Goal: Complete application form: Complete application form

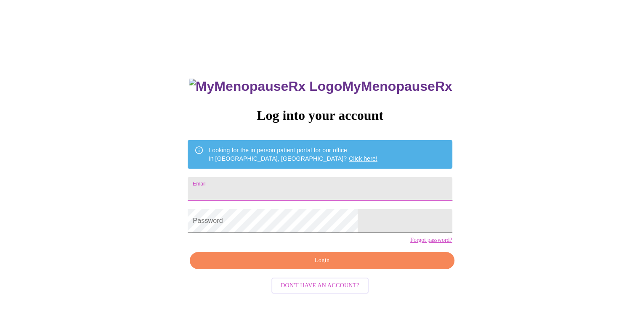
click at [290, 184] on input "Email" at bounding box center [320, 189] width 264 height 24
click at [277, 182] on input "Email" at bounding box center [320, 189] width 264 height 24
paste input "[EMAIL_ADDRESS][DOMAIN_NAME]"
type input "[EMAIL_ADDRESS][DOMAIN_NAME]"
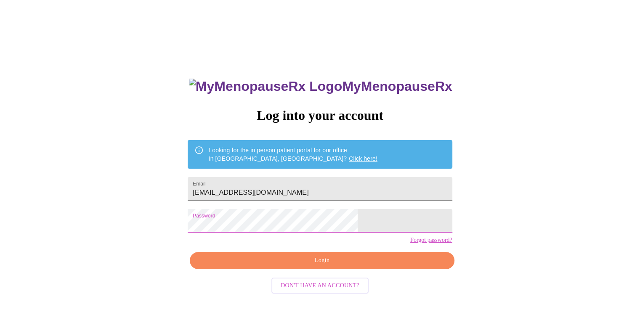
click at [285, 266] on span "Login" at bounding box center [322, 260] width 245 height 11
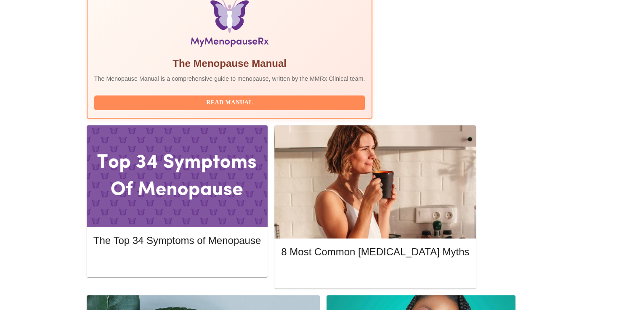
scroll to position [295, 0]
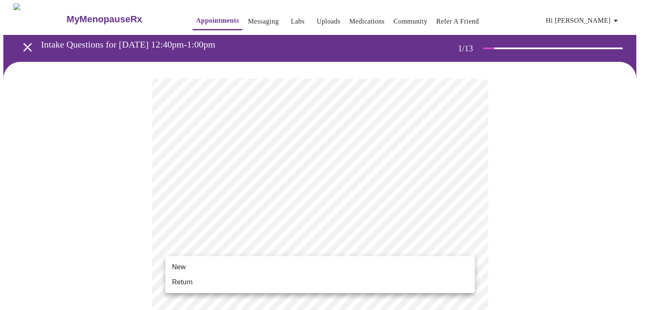
click at [198, 282] on li "Return" at bounding box center [320, 282] width 310 height 15
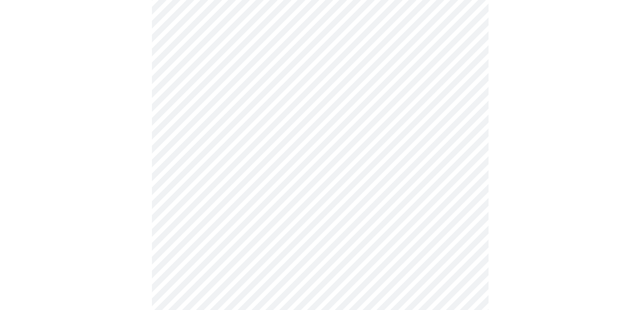
scroll to position [421, 0]
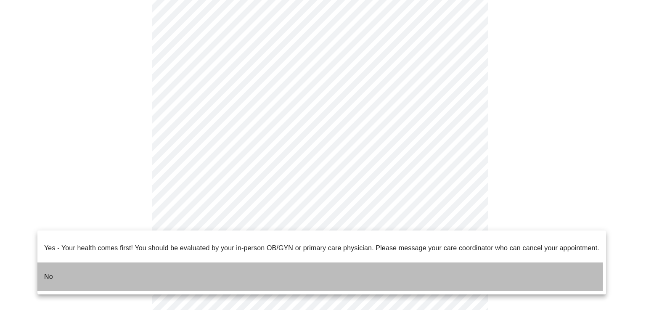
click at [198, 269] on li "No" at bounding box center [321, 277] width 569 height 29
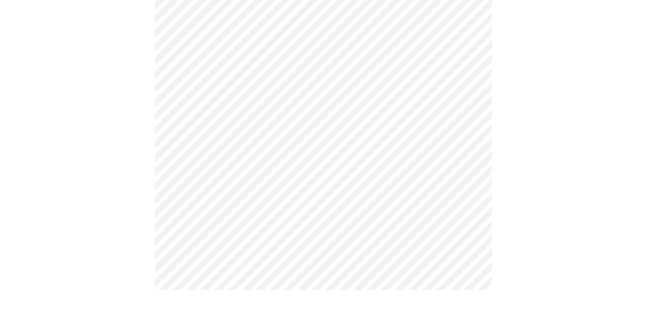
scroll to position [0, 0]
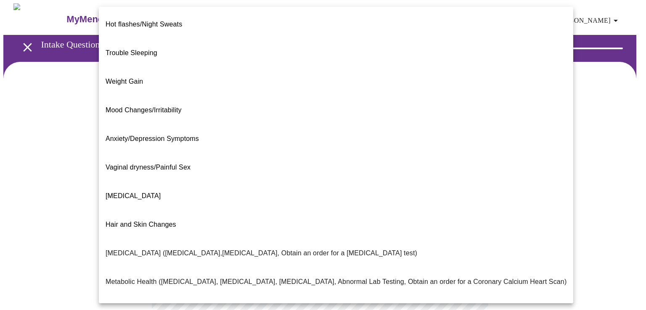
click at [468, 172] on body "MyMenopauseRx Appointments Messaging Labs Uploads Medications Community Refer a…" at bounding box center [323, 255] width 640 height 505
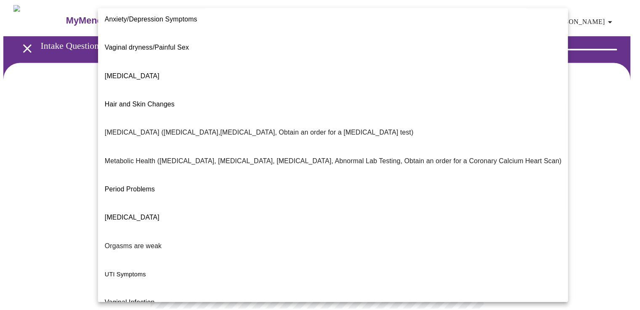
scroll to position [125, 0]
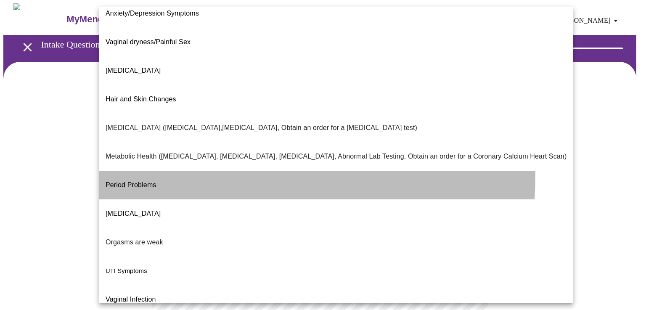
click at [128, 180] on p "Period Problems" at bounding box center [131, 185] width 51 height 10
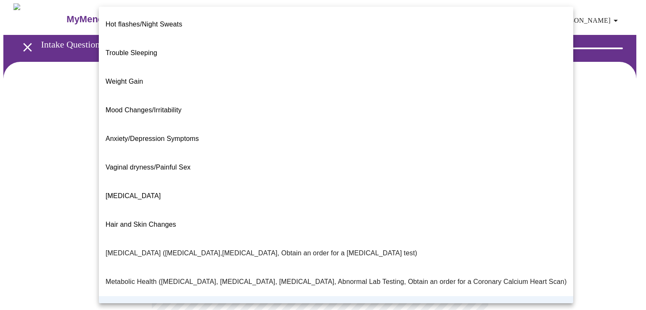
click at [469, 176] on body "MyMenopauseRx Appointments Messaging Labs Uploads Medications Community Refer a…" at bounding box center [323, 253] width 640 height 500
click at [140, 307] on span "Period Problems" at bounding box center [131, 310] width 51 height 7
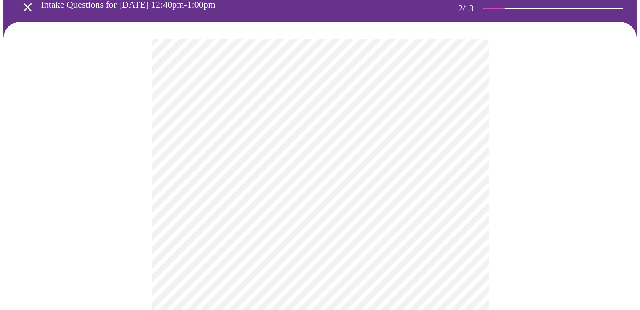
scroll to position [84, 0]
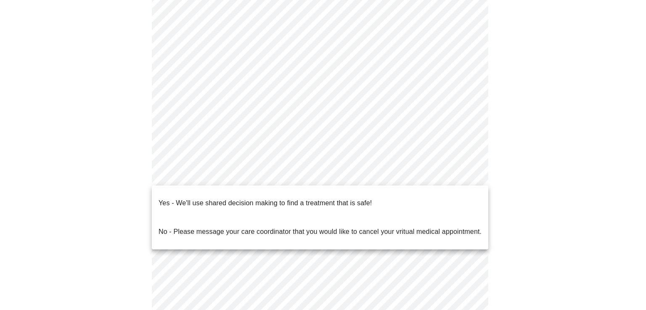
click at [466, 174] on body "MyMenopauseRx Appointments Messaging Labs Uploads Medications Community Refer a…" at bounding box center [323, 169] width 640 height 500
click at [288, 198] on p "Yes - We'll use shared decision making to find a treatment that is safe!" at bounding box center [265, 203] width 213 height 10
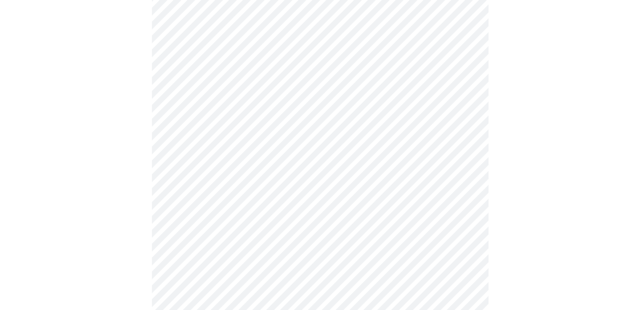
scroll to position [167, 0]
click at [489, 199] on div at bounding box center [319, 104] width 633 height 419
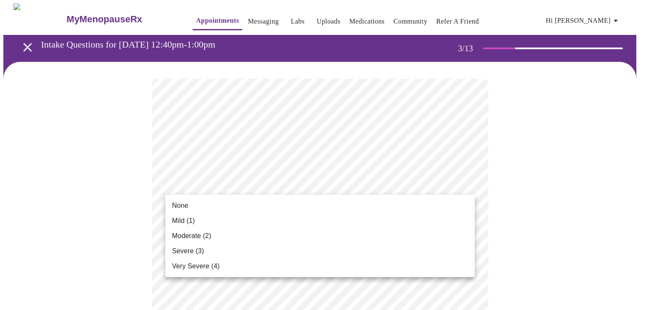
click at [189, 219] on span "Mild (1)" at bounding box center [183, 221] width 23 height 10
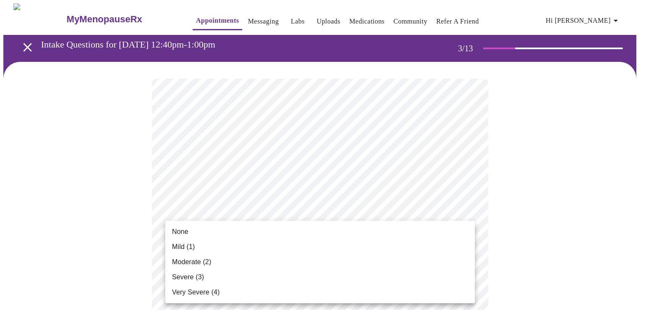
click at [277, 243] on li "Mild (1)" at bounding box center [320, 246] width 310 height 15
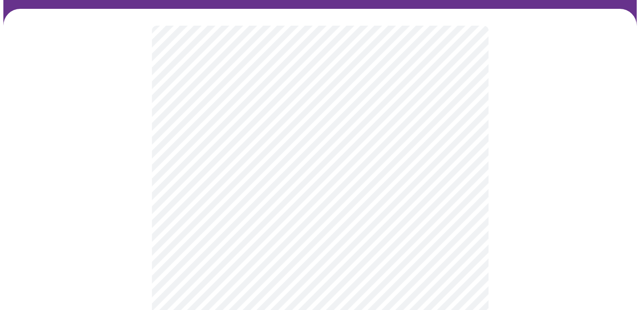
scroll to position [84, 0]
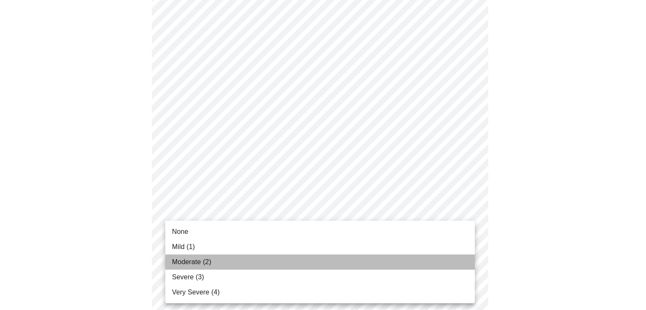
click at [197, 259] on span "Moderate (2)" at bounding box center [191, 262] width 39 height 10
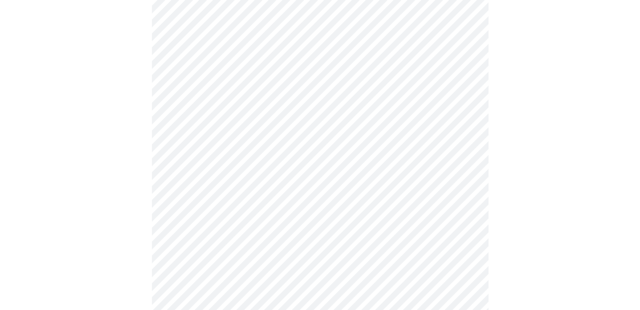
scroll to position [168, 0]
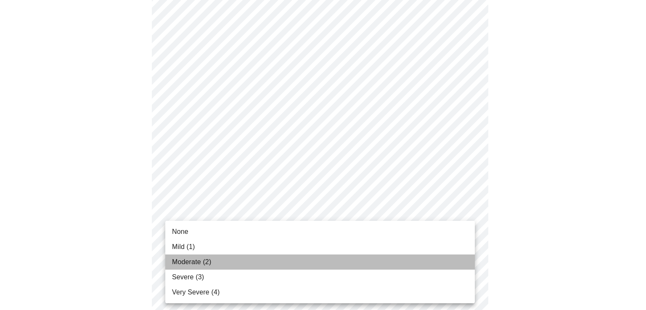
click at [201, 257] on li "Moderate (2)" at bounding box center [320, 262] width 310 height 15
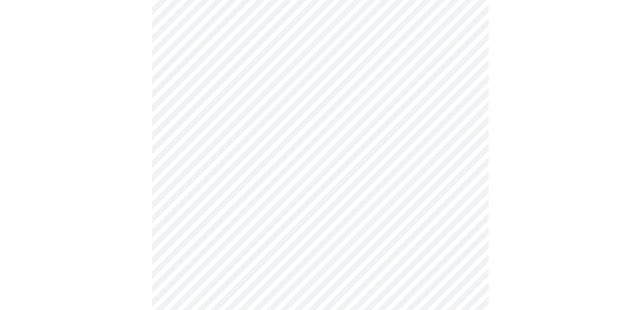
scroll to position [210, 0]
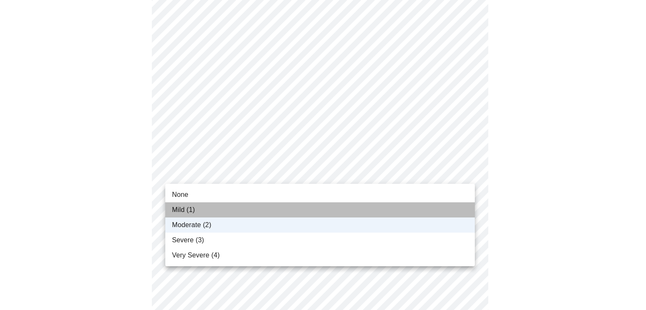
click at [201, 213] on li "Mild (1)" at bounding box center [320, 209] width 310 height 15
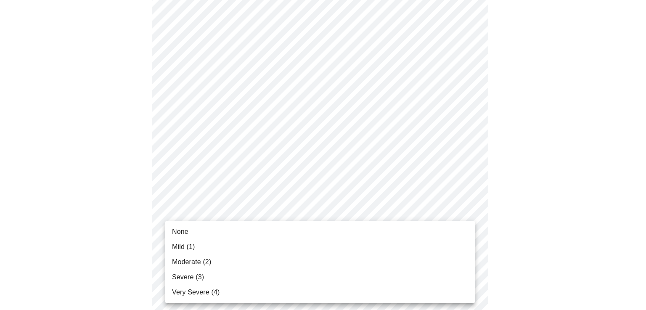
click at [240, 262] on li "Moderate (2)" at bounding box center [320, 262] width 310 height 15
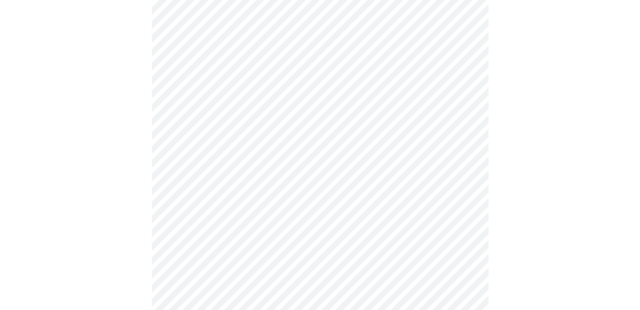
scroll to position [295, 0]
click at [458, 198] on body "MyMenopauseRx Appointments Messaging Labs Uploads Medications Community Refer a…" at bounding box center [319, 239] width 633 height 1061
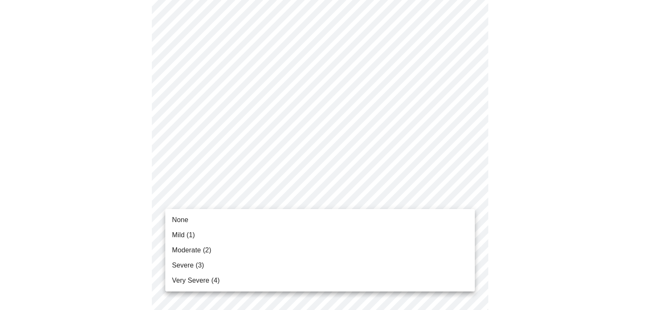
click at [205, 234] on li "Mild (1)" at bounding box center [320, 235] width 310 height 15
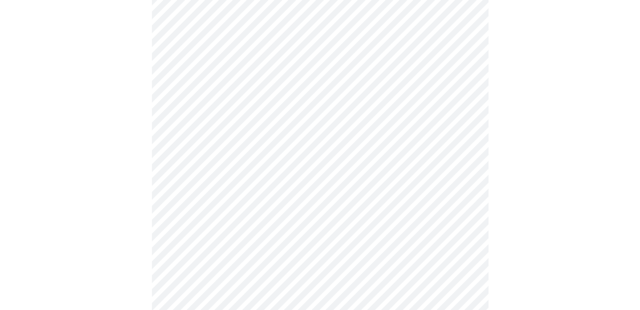
scroll to position [379, 0]
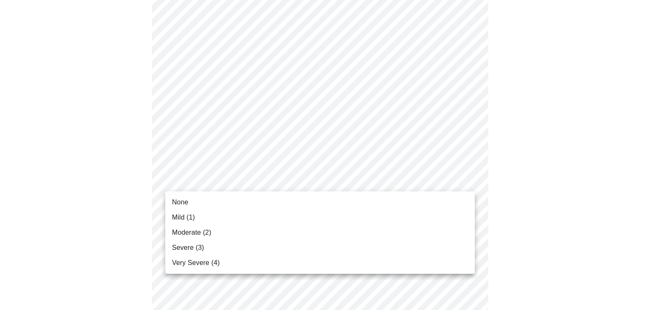
click at [464, 179] on body "MyMenopauseRx Appointments Messaging Labs Uploads Medications Community Refer a…" at bounding box center [323, 149] width 640 height 1049
click at [196, 238] on li "Moderate (2)" at bounding box center [320, 232] width 310 height 15
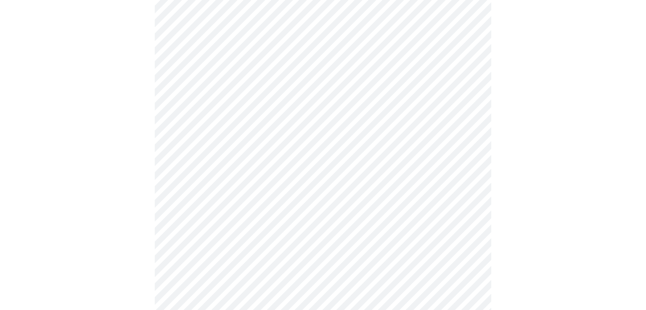
click at [459, 247] on body "MyMenopauseRx Appointments Messaging Labs Uploads Medications Community Refer a…" at bounding box center [323, 143] width 640 height 1037
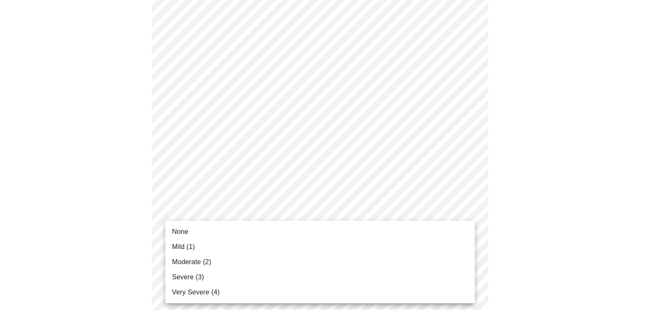
click at [262, 245] on li "Mild (1)" at bounding box center [320, 246] width 310 height 15
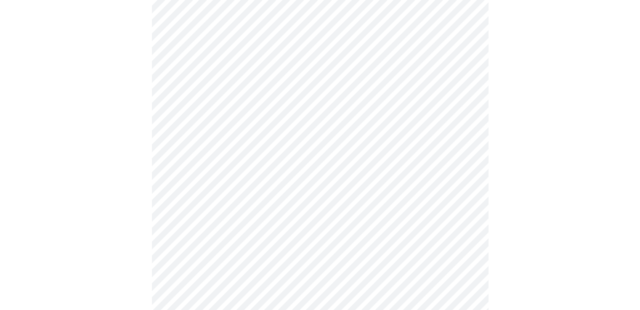
scroll to position [463, 0]
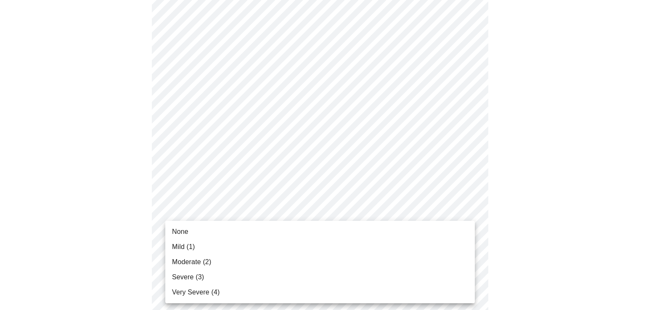
click at [468, 228] on body "MyMenopauseRx Appointments Messaging Labs Uploads Medications Community Refer a…" at bounding box center [323, 52] width 640 height 1025
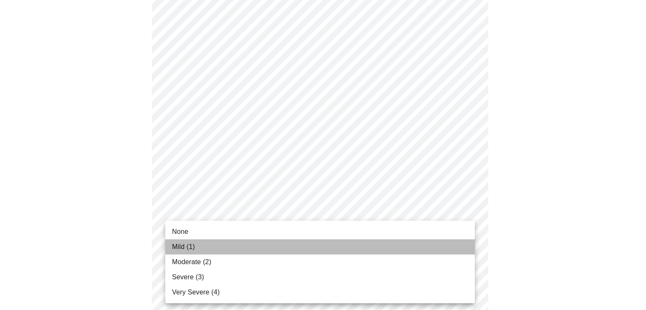
click at [249, 244] on li "Mild (1)" at bounding box center [320, 246] width 310 height 15
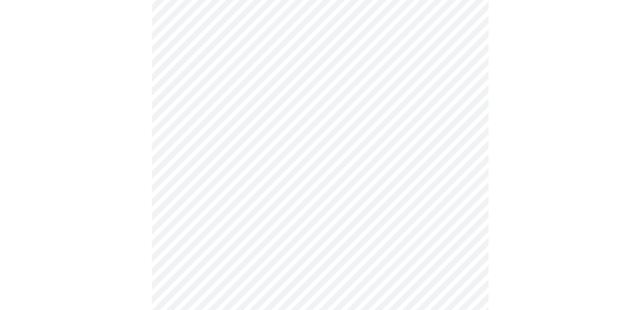
scroll to position [547, 0]
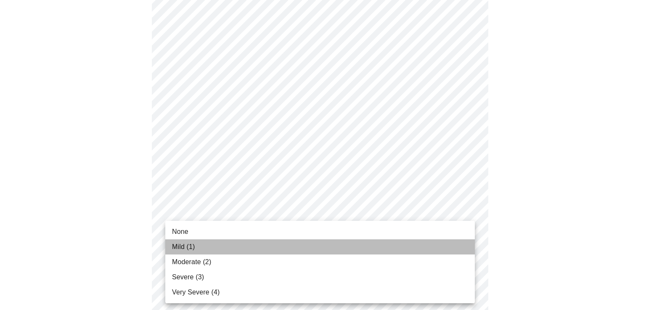
click at [186, 246] on span "Mild (1)" at bounding box center [183, 247] width 23 height 10
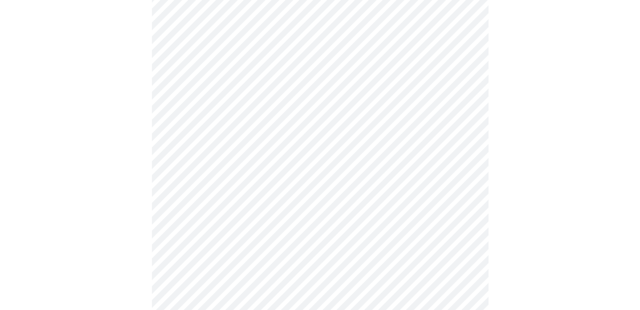
scroll to position [589, 0]
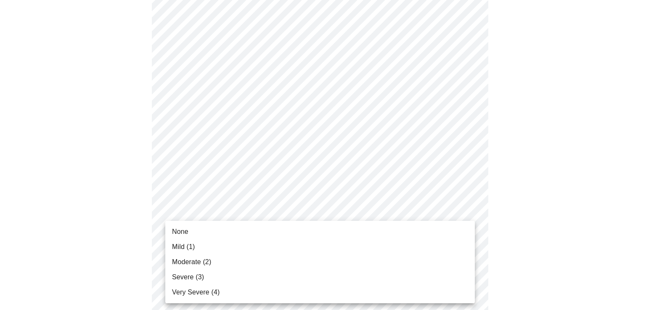
click at [261, 245] on li "Mild (1)" at bounding box center [320, 246] width 310 height 15
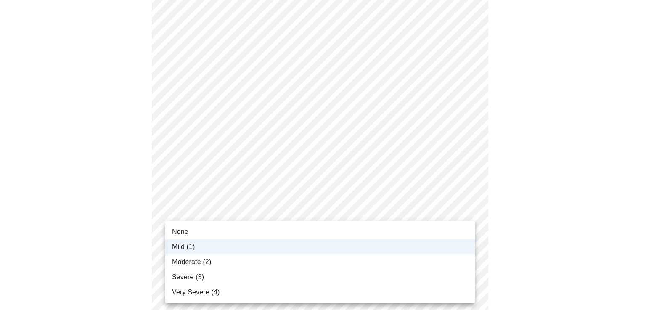
click at [206, 261] on span "Moderate (2)" at bounding box center [191, 262] width 39 height 10
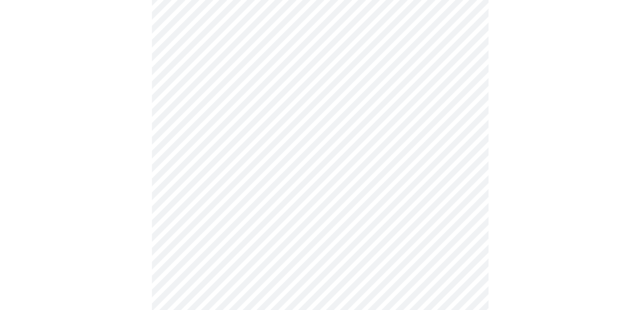
scroll to position [343, 0]
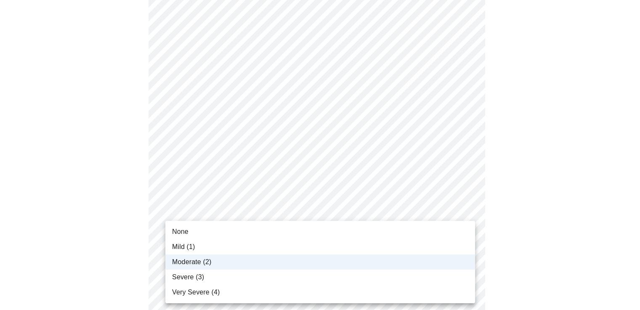
click at [242, 218] on body "MyMenopauseRx Appointments Messaging Labs Uploads Medications Community Refer a…" at bounding box center [319, 155] width 633 height 990
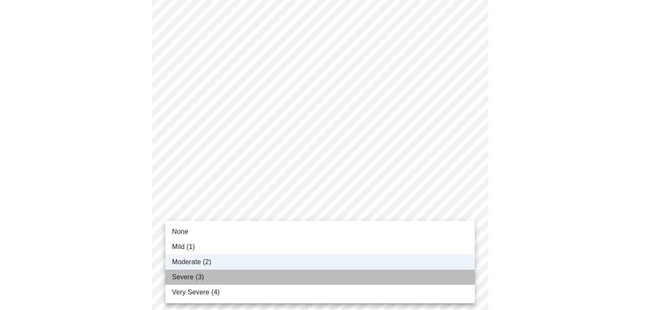
click at [206, 280] on li "Severe (3)" at bounding box center [320, 277] width 310 height 15
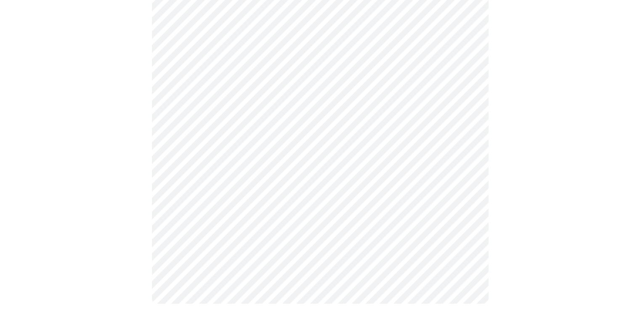
scroll to position [680, 0]
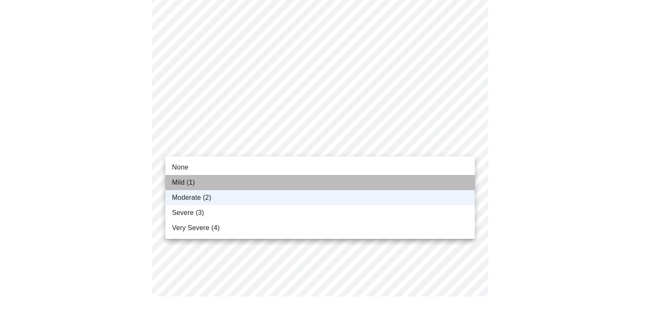
click at [251, 181] on li "Mild (1)" at bounding box center [320, 182] width 310 height 15
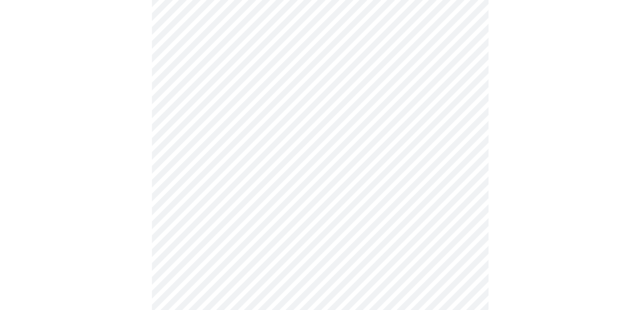
scroll to position [379, 0]
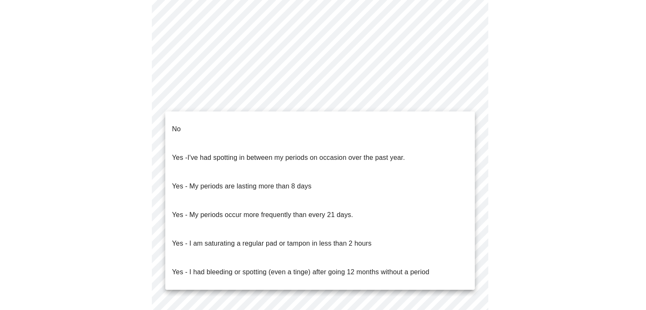
click at [461, 99] on body "MyMenopauseRx Appointments Messaging Labs Uploads Medications Community Refer a…" at bounding box center [323, 23] width 640 height 796
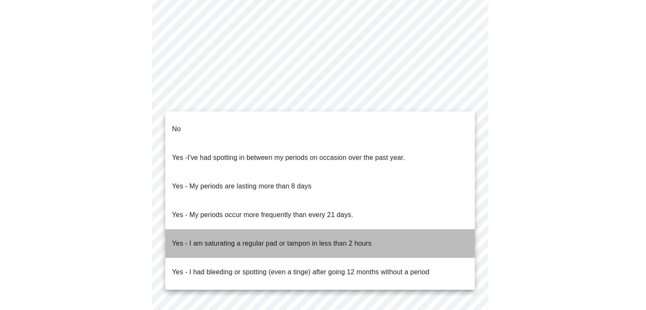
click at [240, 239] on p "Yes - I am saturating a regular pad or tampon in less than 2 hours" at bounding box center [272, 244] width 200 height 10
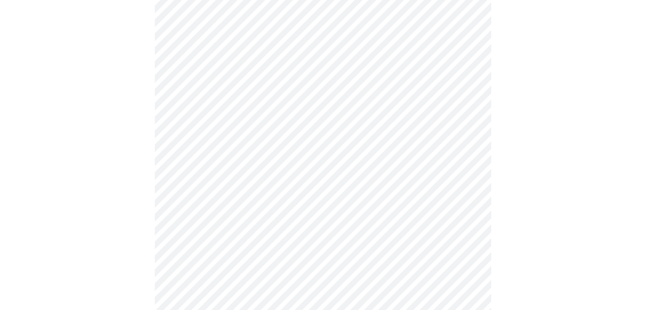
click at [269, 165] on body "MyMenopauseRx Appointments Messaging Labs Uploads Medications Community Refer a…" at bounding box center [323, 20] width 640 height 791
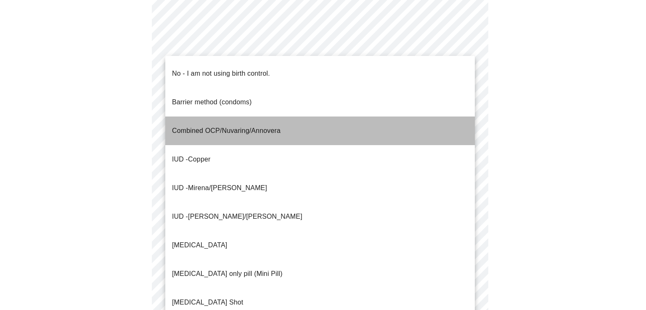
click at [193, 126] on p "Combined OCP/Nuvaring/Annovera" at bounding box center [226, 131] width 109 height 10
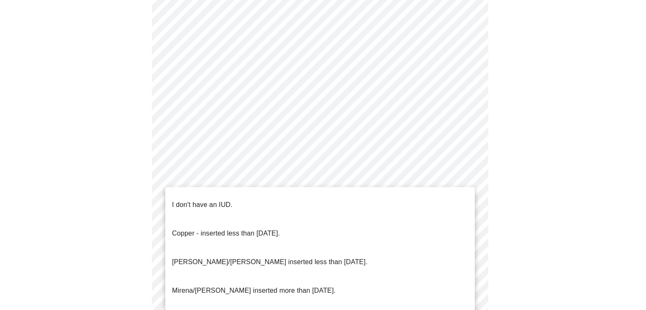
click at [206, 220] on body "MyMenopauseRx Appointments Messaging Labs Uploads Medications Community Refer a…" at bounding box center [323, 18] width 640 height 786
click at [208, 200] on p "I don't have an IUD." at bounding box center [202, 205] width 61 height 10
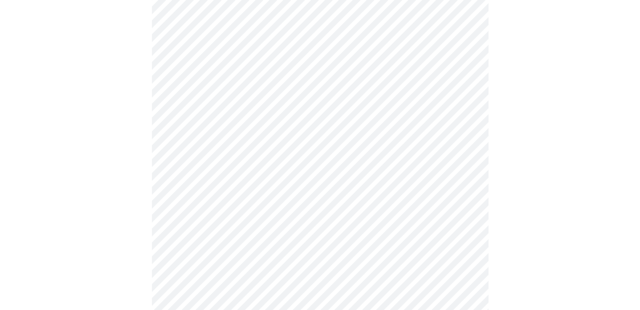
scroll to position [463, 0]
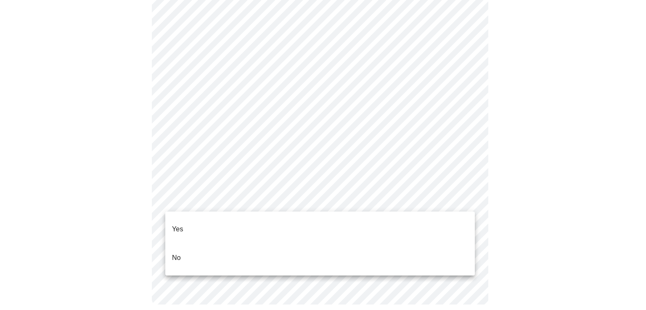
click at [185, 227] on li "Yes" at bounding box center [320, 229] width 310 height 29
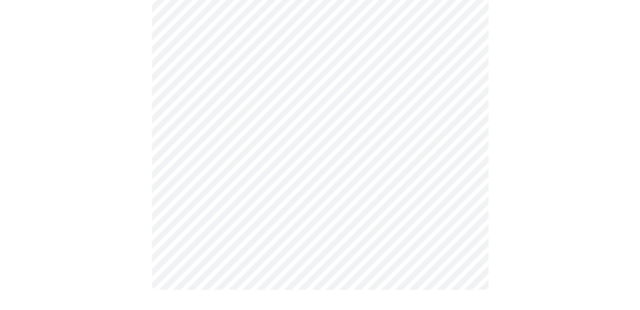
scroll to position [0, 0]
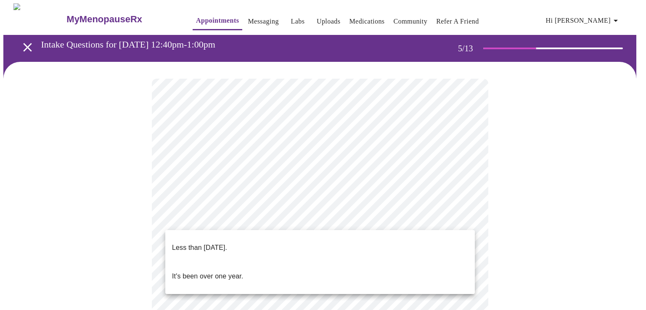
click at [462, 215] on body "MyMenopauseRx Appointments Messaging Labs Uploads Medications Community Refer a…" at bounding box center [323, 295] width 640 height 585
click at [258, 243] on li "Less than one year ago." at bounding box center [320, 248] width 310 height 29
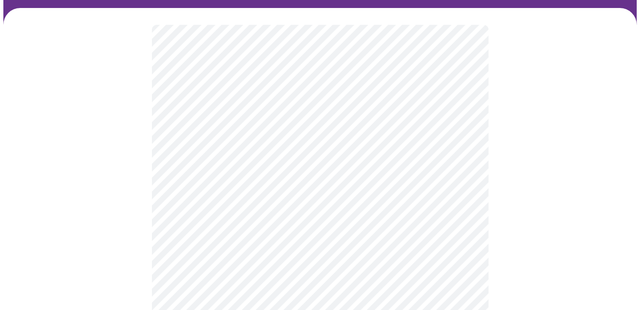
scroll to position [84, 0]
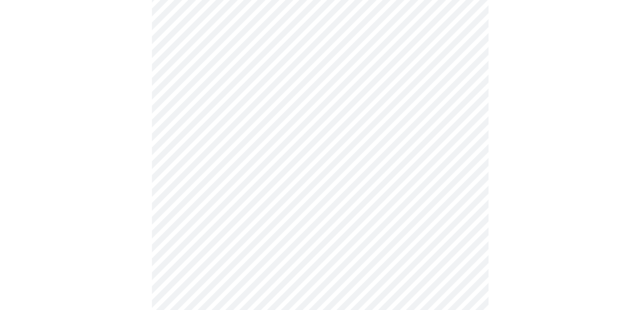
click at [134, 222] on div at bounding box center [319, 239] width 633 height 522
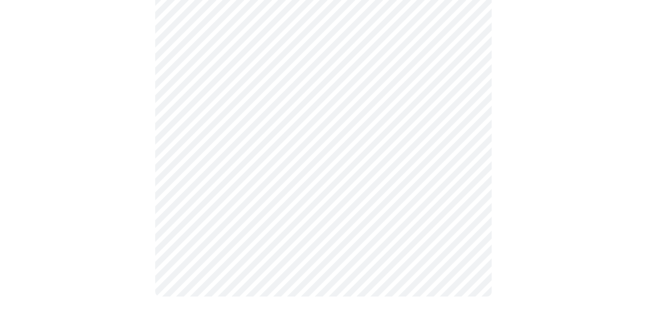
scroll to position [0, 0]
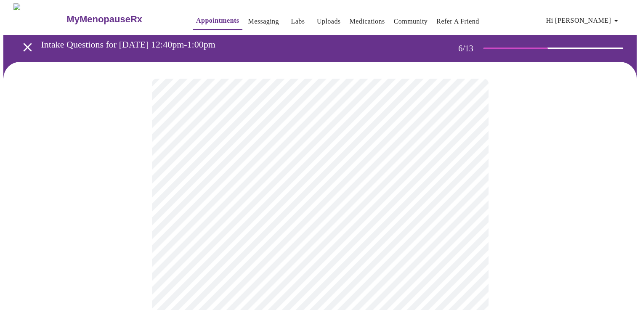
click at [237, 236] on body "MyMenopauseRx Appointments Messaging Labs Uploads Medications Community Refer a…" at bounding box center [319, 227] width 633 height 449
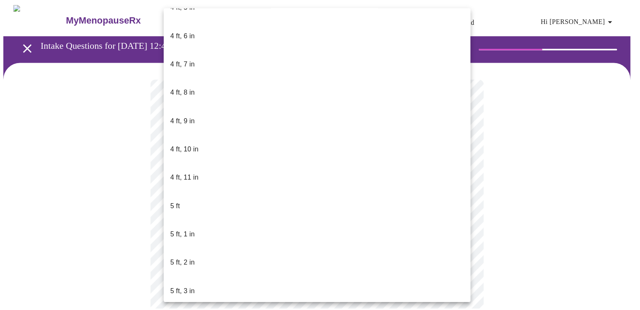
scroll to position [547, 0]
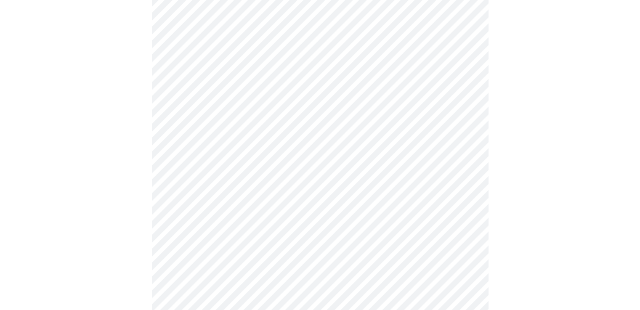
scroll to position [2189, 0]
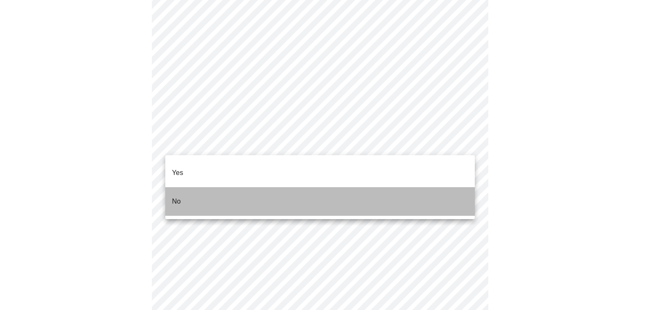
click at [183, 190] on li "No" at bounding box center [320, 201] width 310 height 29
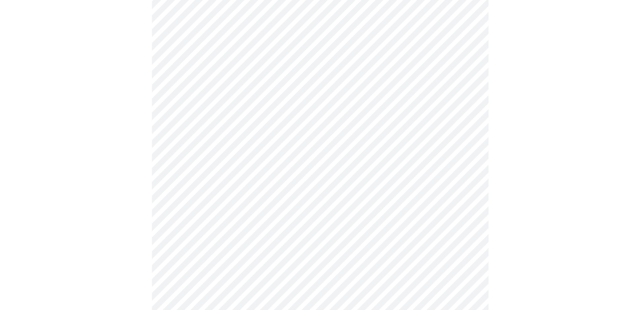
scroll to position [2273, 0]
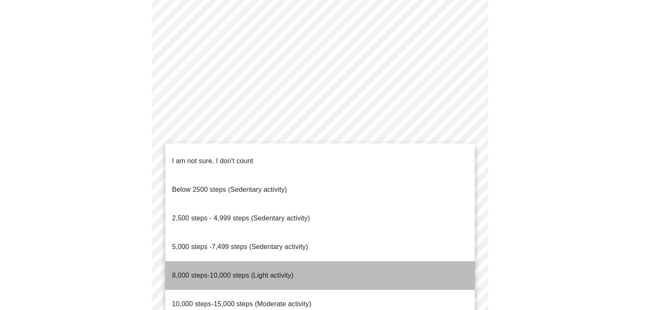
click at [213, 272] on span "8,000 steps-10,000 steps (Light activity)" at bounding box center [233, 275] width 122 height 7
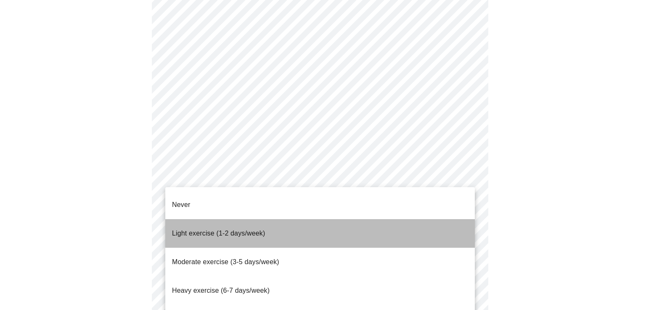
click at [188, 230] on span "Light exercise (1-2 days/week)" at bounding box center [218, 233] width 93 height 7
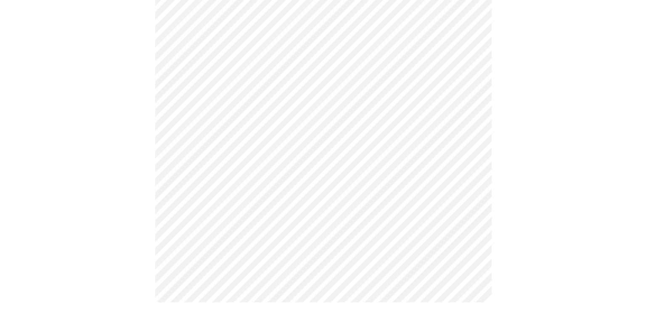
scroll to position [781, 0]
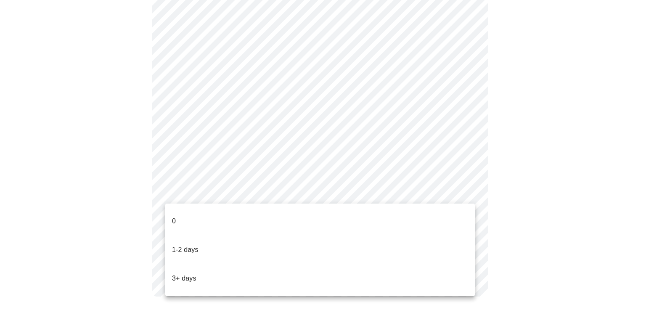
click at [212, 242] on li "1-2 days" at bounding box center [320, 250] width 310 height 29
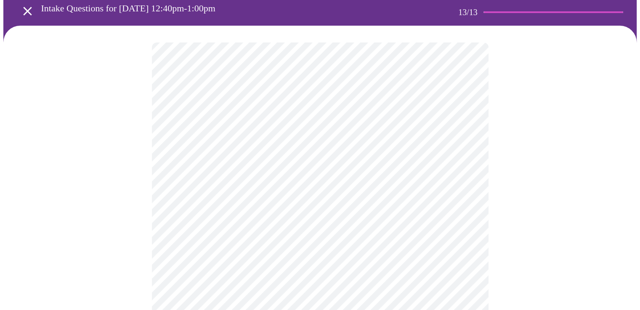
scroll to position [42, 0]
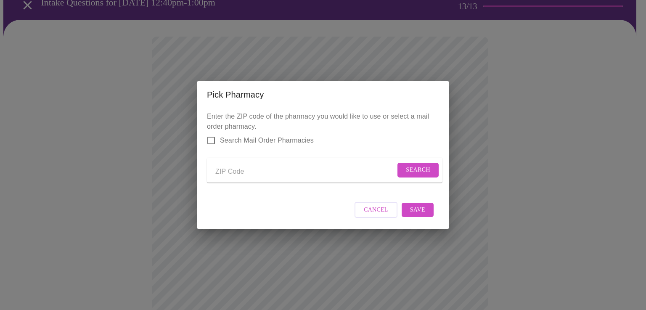
click at [210, 133] on input "Search Mail Order Pharmacies" at bounding box center [211, 141] width 18 height 18
checkbox input "true"
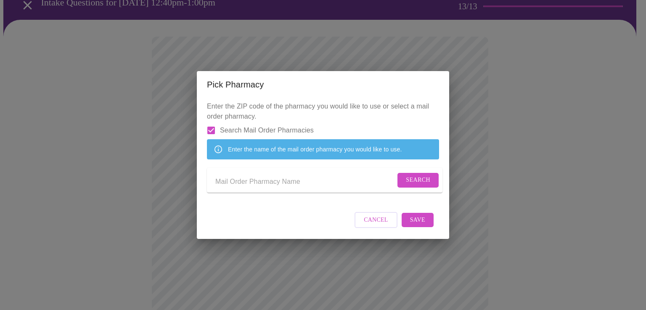
click at [236, 179] on input "Send a message to your care team" at bounding box center [305, 181] width 180 height 13
type input "Costco Pharmacy 1348"
click at [415, 178] on span "Search" at bounding box center [418, 180] width 24 height 11
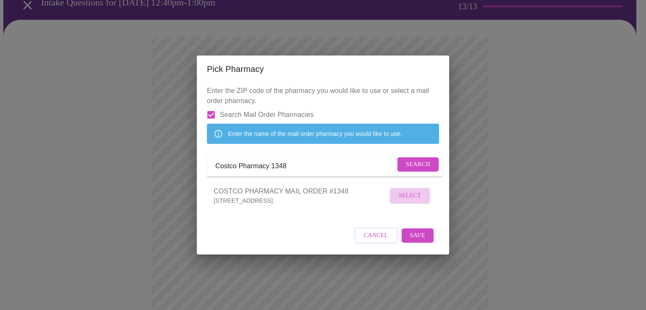
click at [414, 201] on span "Select" at bounding box center [410, 196] width 22 height 11
click at [412, 241] on span "Save" at bounding box center [417, 235] width 15 height 11
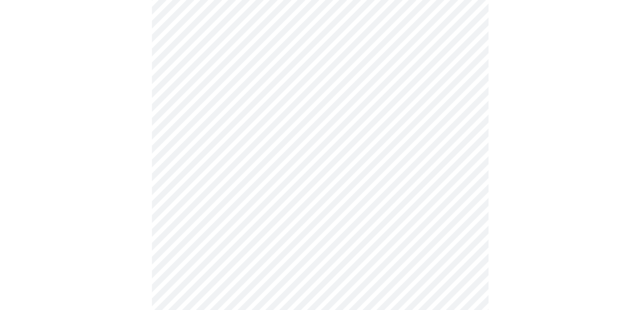
scroll to position [402, 0]
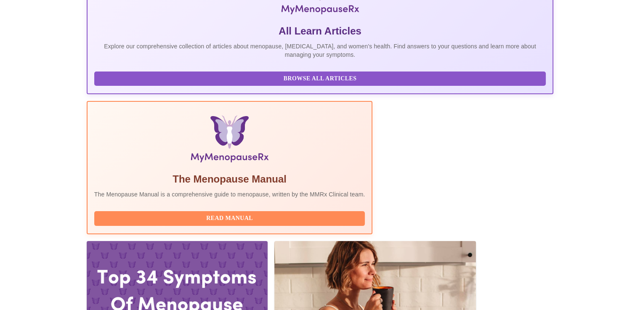
scroll to position [253, 0]
